Goal: Task Accomplishment & Management: Use online tool/utility

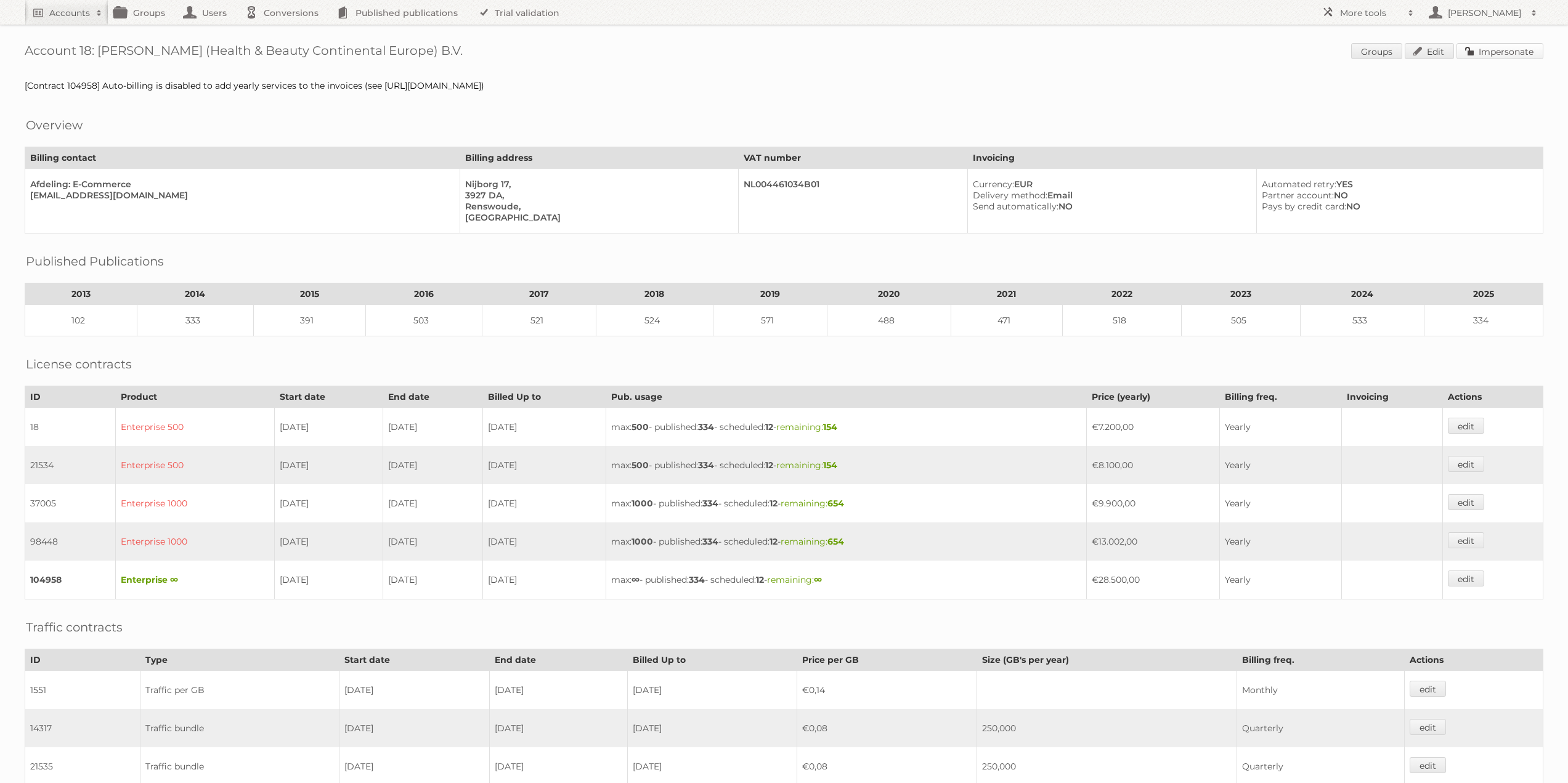
click at [1511, 52] on link "Impersonate" at bounding box center [1500, 51] width 87 height 16
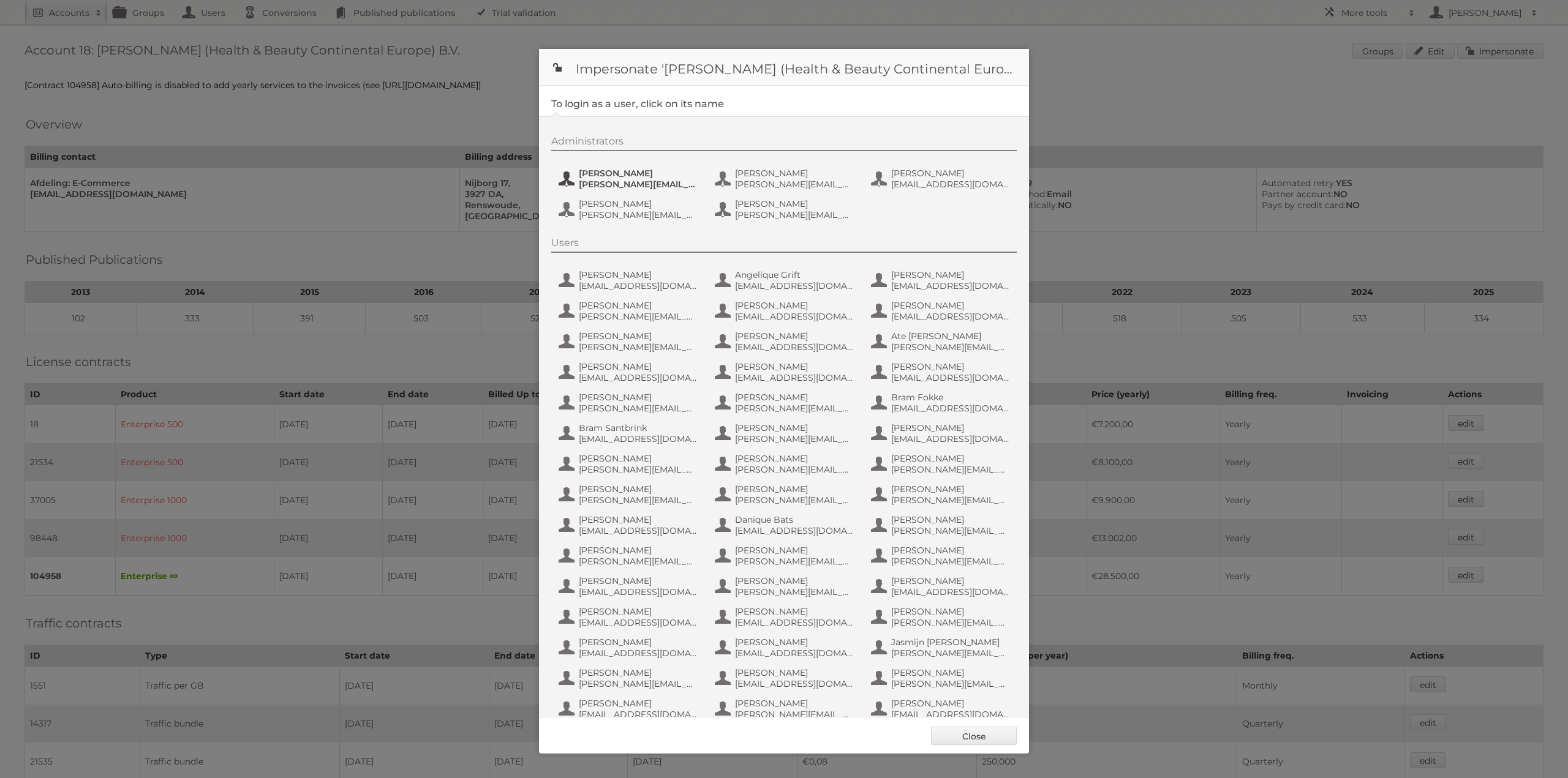
click at [590, 181] on span "[PERSON_NAME][EMAIL_ADDRESS][DOMAIN_NAME]" at bounding box center [638, 184] width 119 height 11
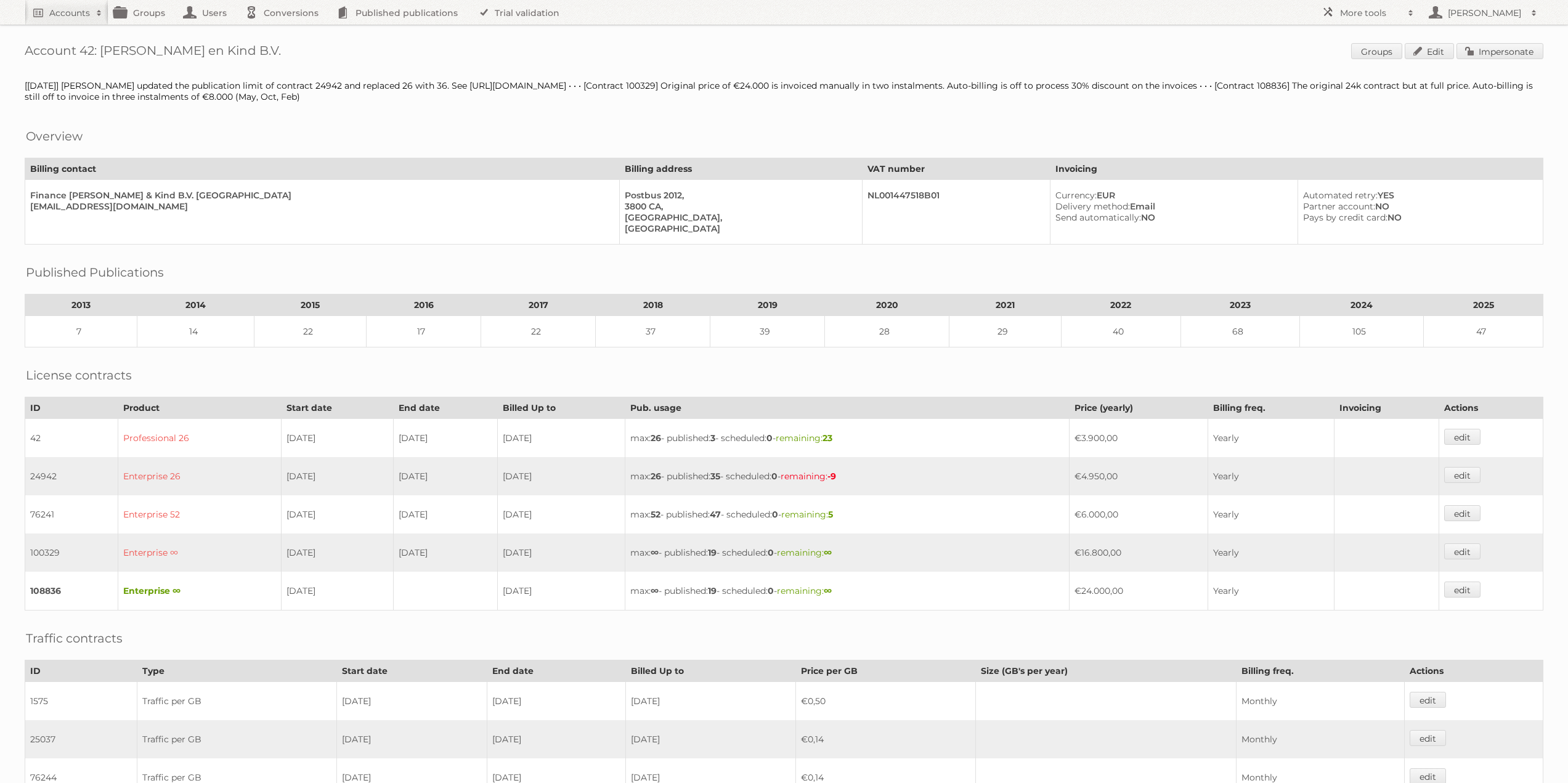
click at [1498, 62] on div "Account 42: Moeder en Kind B.V. Groups Edit Impersonate [2018/11/15] Bert updat…" at bounding box center [784, 527] width 1568 height 1054
click at [1497, 55] on link "Impersonate" at bounding box center [1500, 51] width 87 height 16
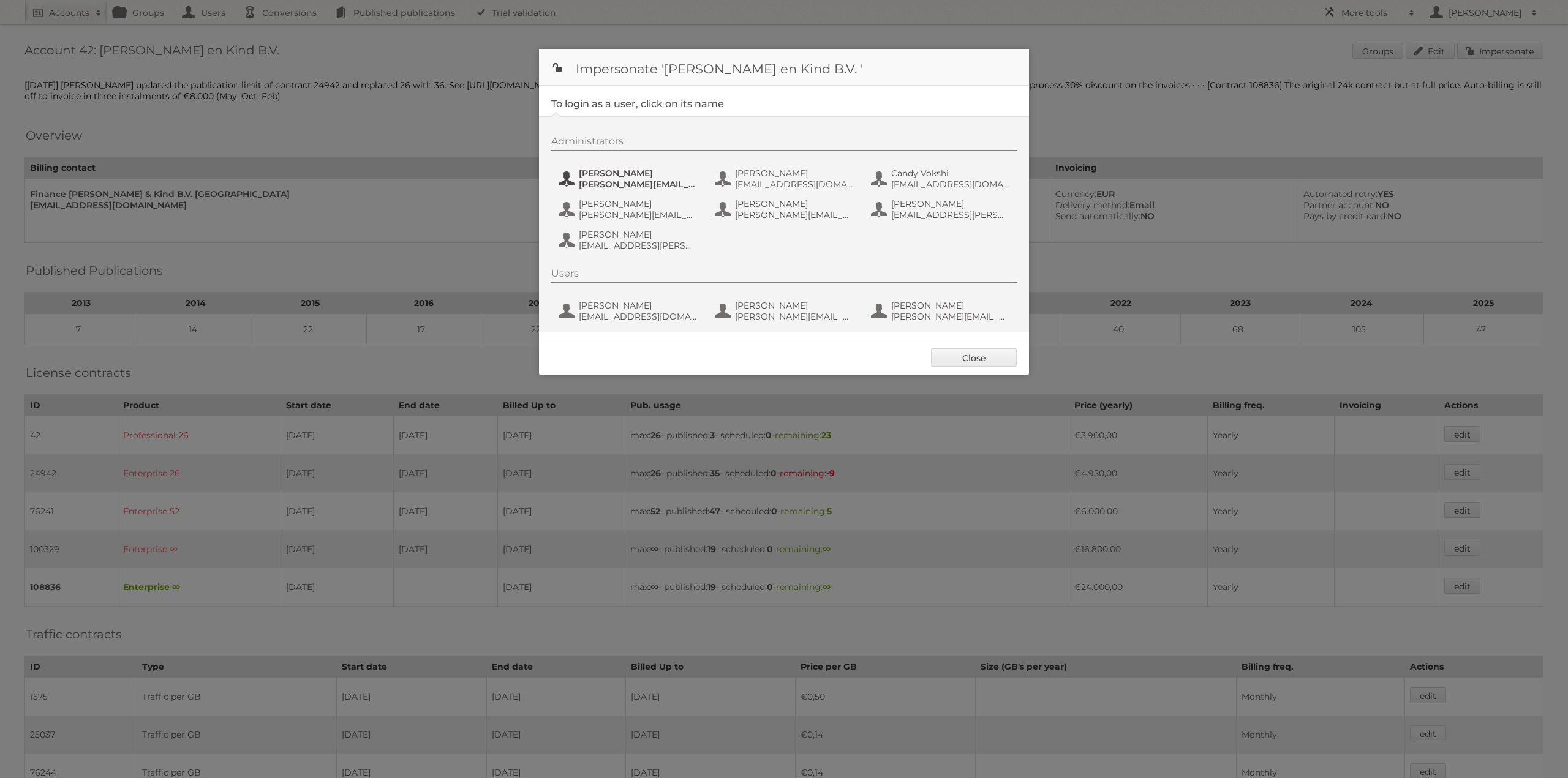
click at [620, 182] on span "allard@graindataconsultants.com" at bounding box center [638, 184] width 119 height 11
